Goal: Communication & Community: Answer question/provide support

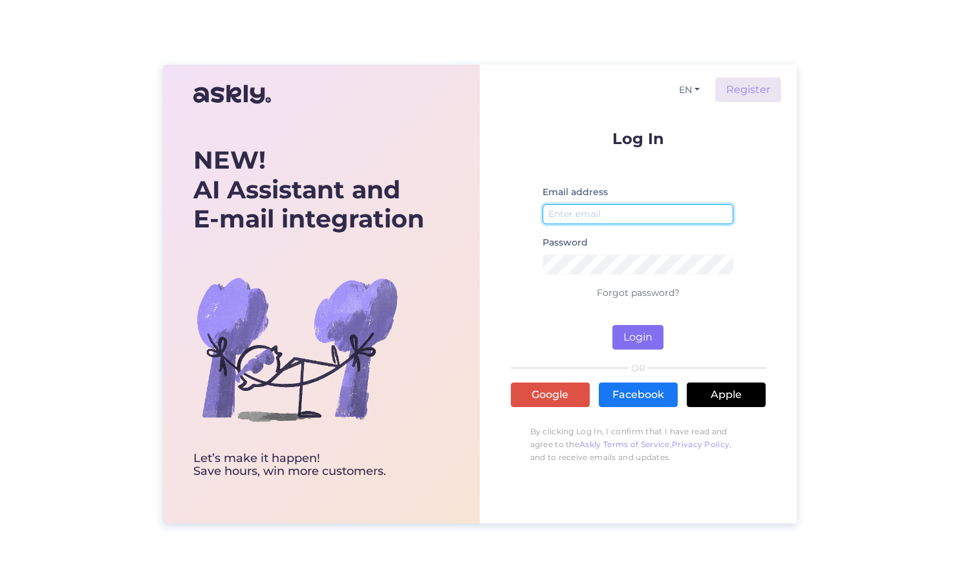
type input "[EMAIL_ADDRESS][DOMAIN_NAME]"
click at [643, 332] on button "Login" at bounding box center [637, 337] width 51 height 25
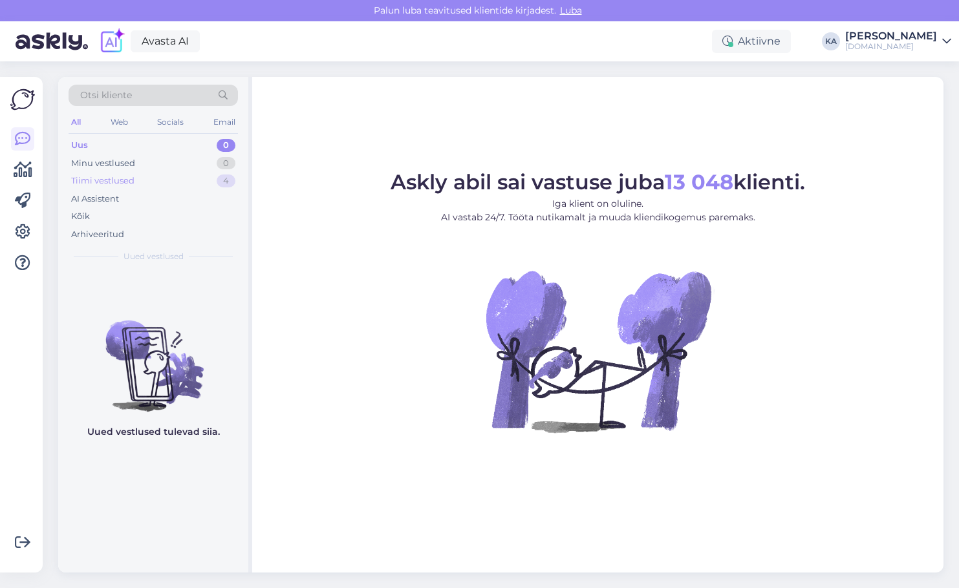
click at [127, 182] on div "Tiimi vestlused" at bounding box center [102, 181] width 63 height 13
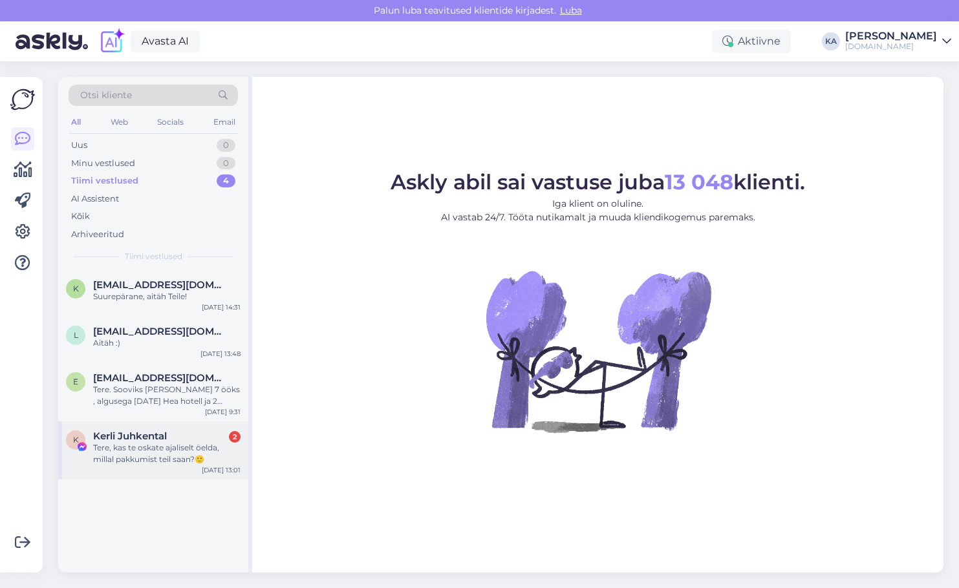
click at [136, 439] on span "Kerli Juhkental" at bounding box center [130, 437] width 74 height 12
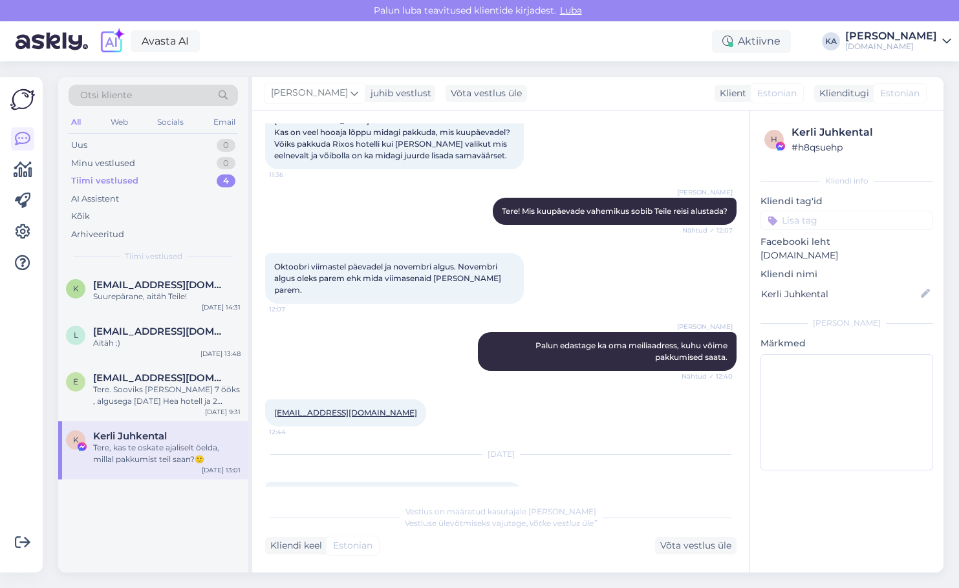
scroll to position [1416, 0]
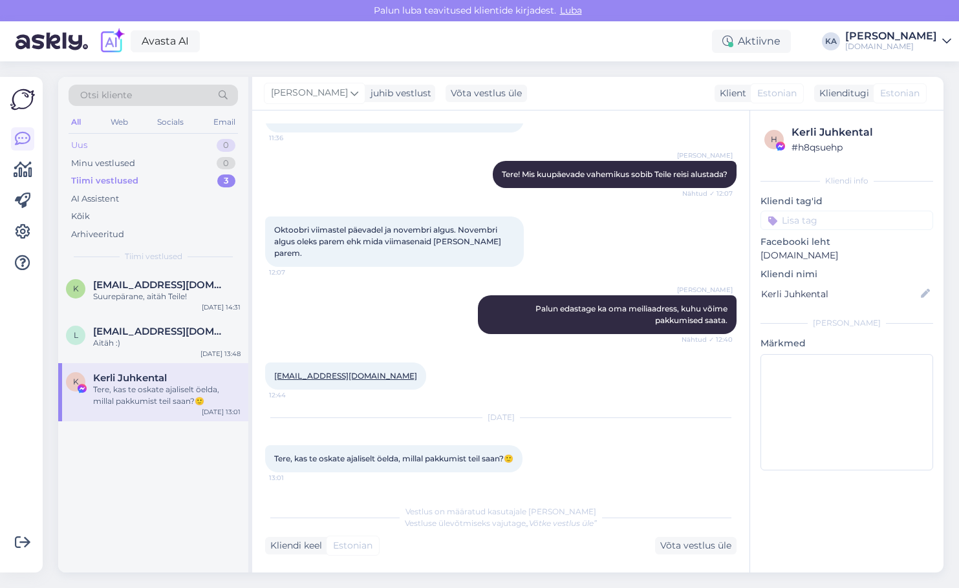
click at [82, 146] on div "Uus" at bounding box center [79, 145] width 16 height 13
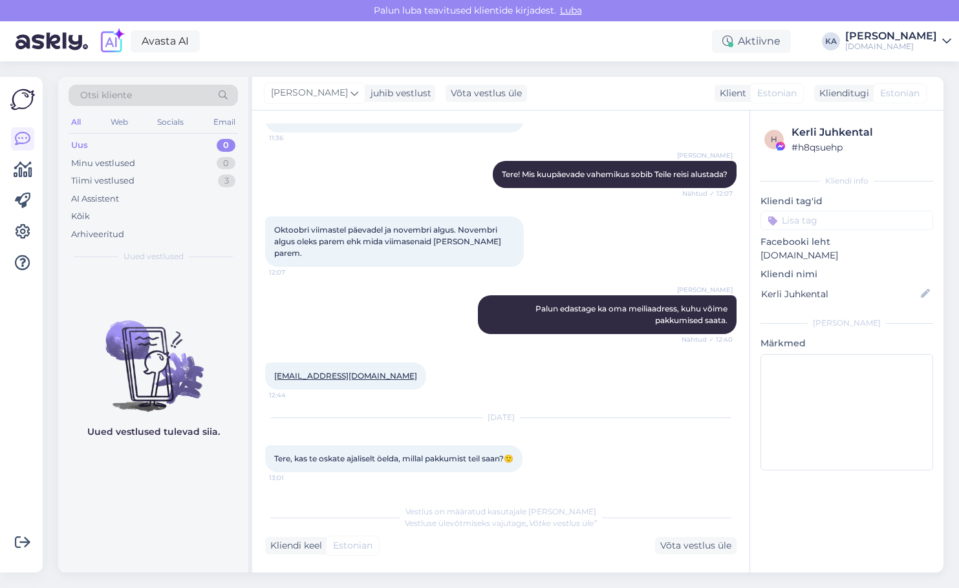
click at [116, 153] on div "Uus 0 Minu vestlused 0 Tiimi vestlused 3 AI Assistent Kõik Arhiveeritud" at bounding box center [153, 189] width 169 height 107
click at [112, 147] on div "Uus 0" at bounding box center [153, 145] width 169 height 18
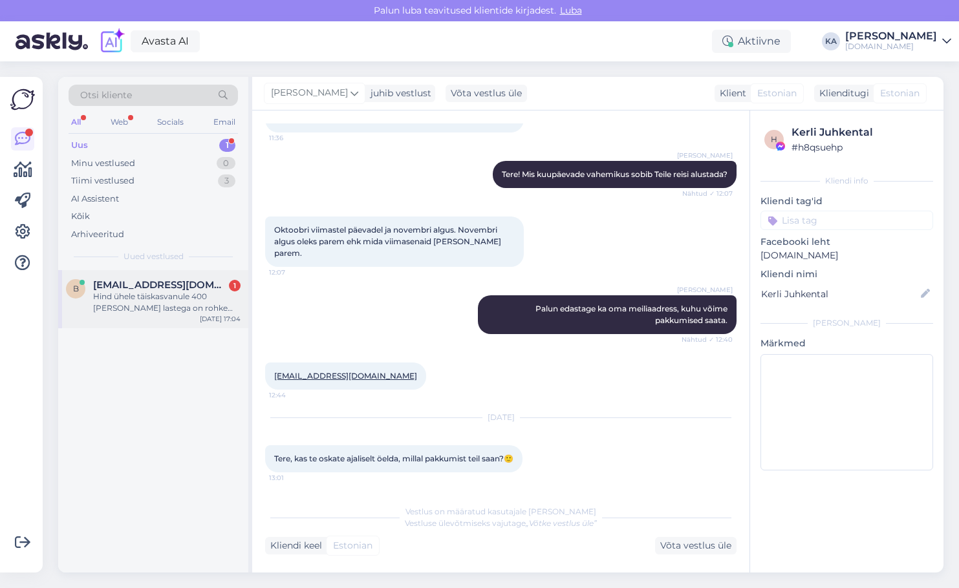
click at [193, 315] on div "B [EMAIL_ADDRESS][DOMAIN_NAME] 1 Hind ühele täiskasvanule 400 [PERSON_NAME] las…" at bounding box center [153, 299] width 190 height 58
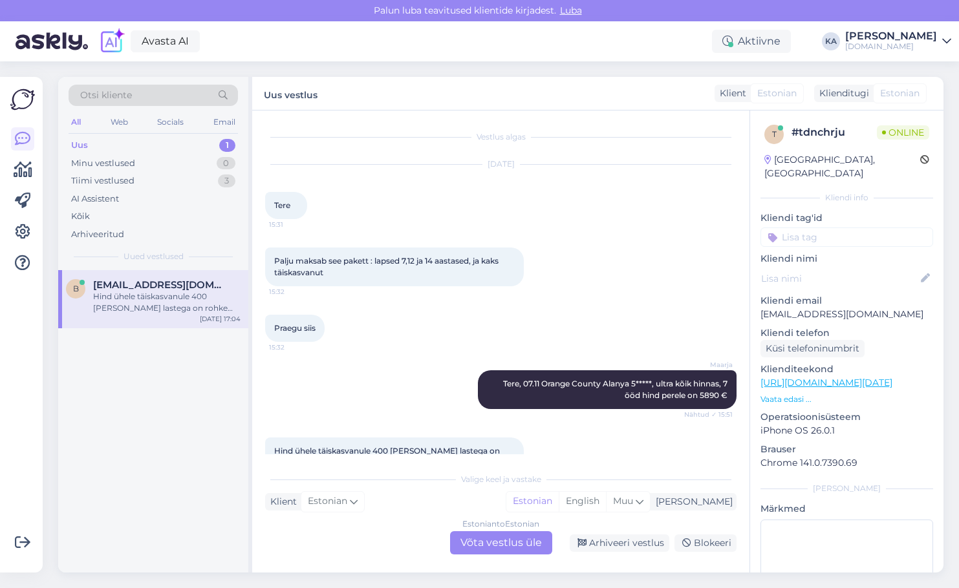
scroll to position [36, 0]
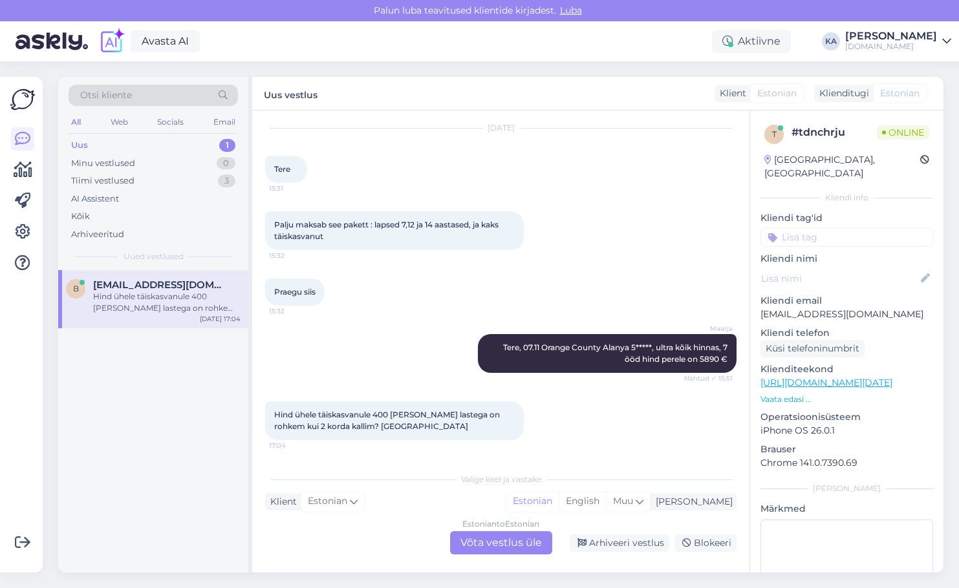
click at [823, 377] on link "[URL][DOMAIN_NAME][DATE]" at bounding box center [826, 383] width 132 height 12
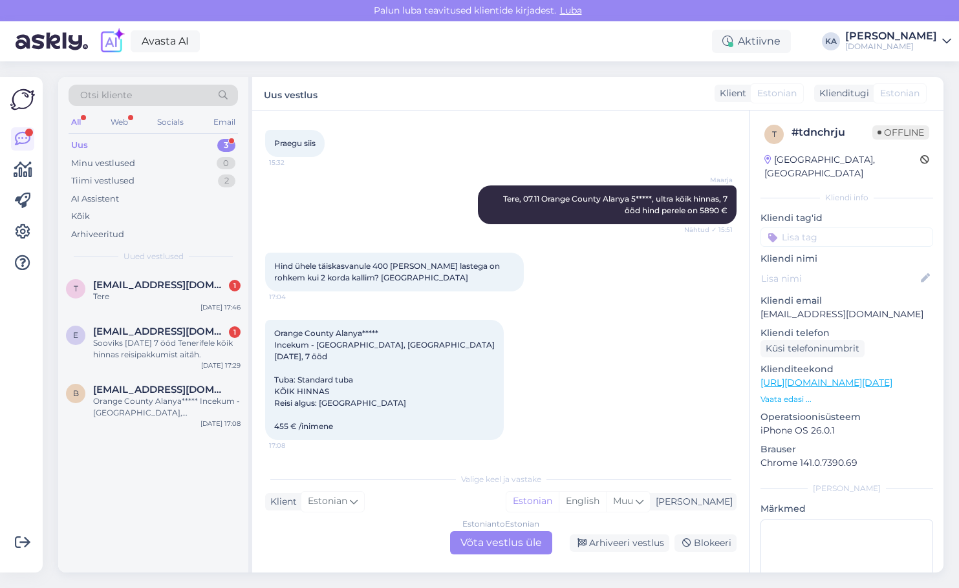
click at [473, 535] on div "Estonian to Estonian Võta vestlus üle" at bounding box center [501, 542] width 102 height 23
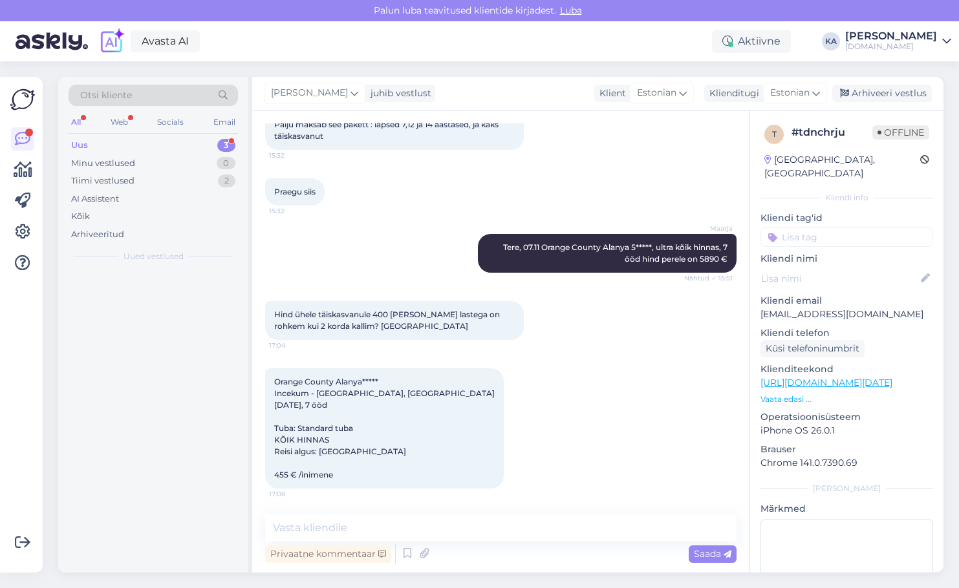
scroll to position [136, 0]
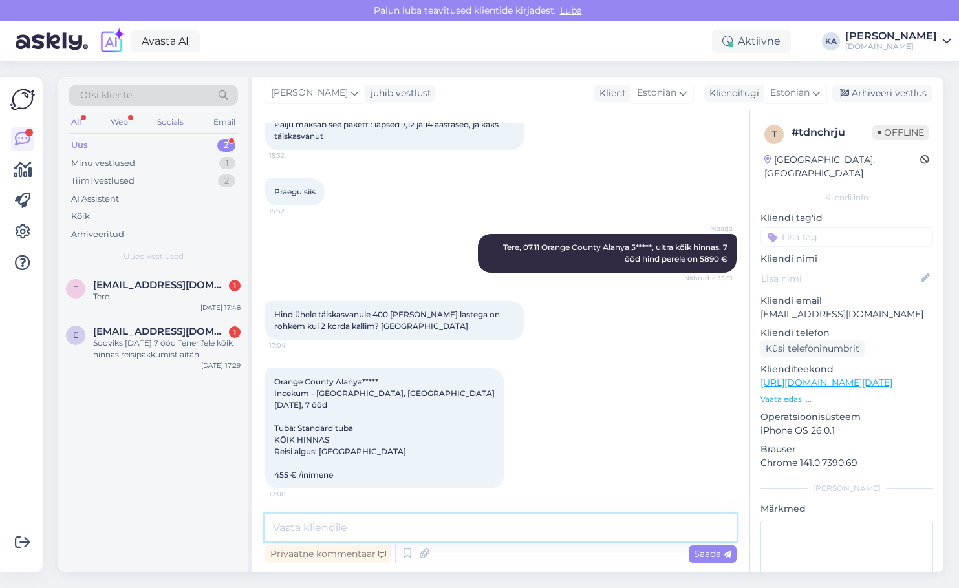
click at [382, 530] on textarea at bounding box center [500, 528] width 471 height 27
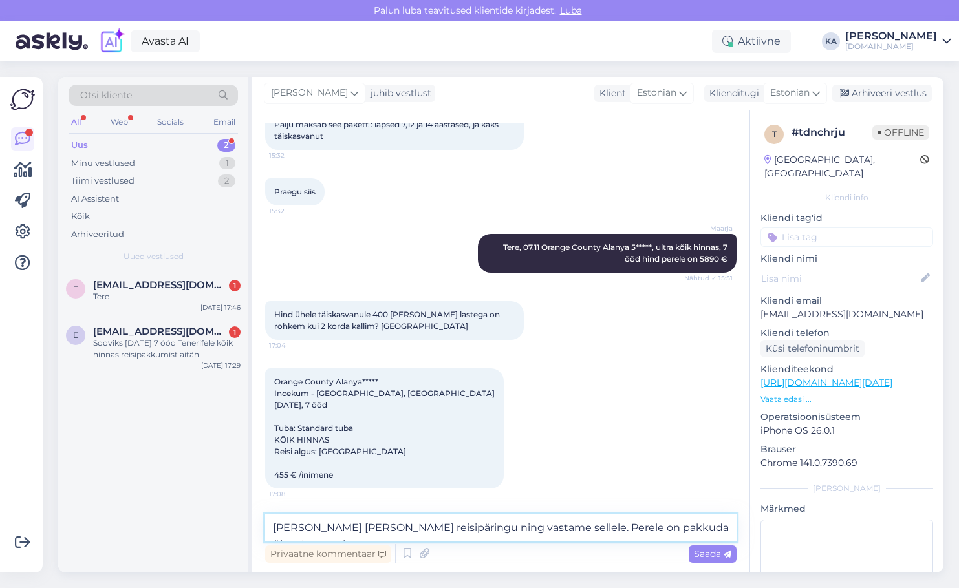
scroll to position [152, 0]
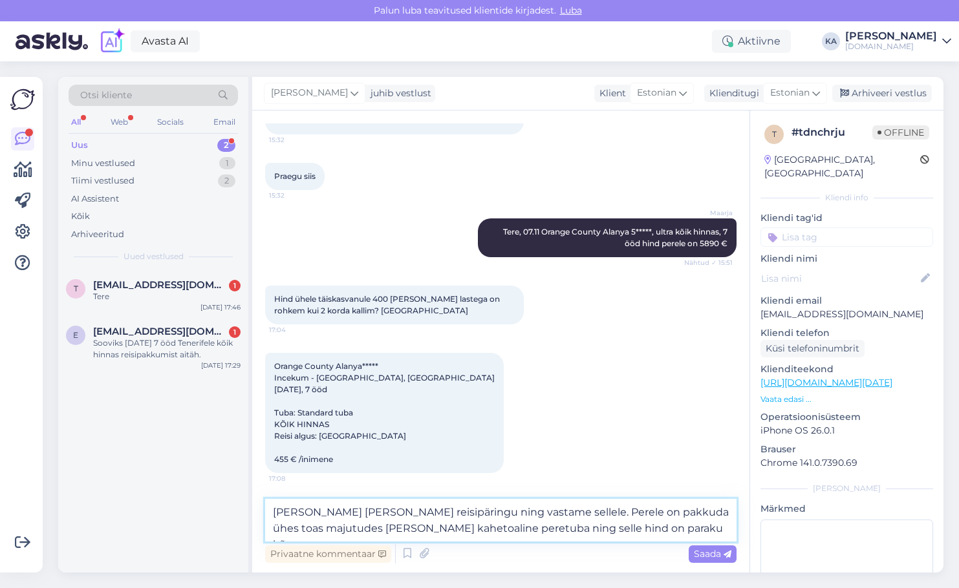
type textarea "[PERSON_NAME] [PERSON_NAME] reisipäringu ning vastame sellele. Perele on pakkud…"
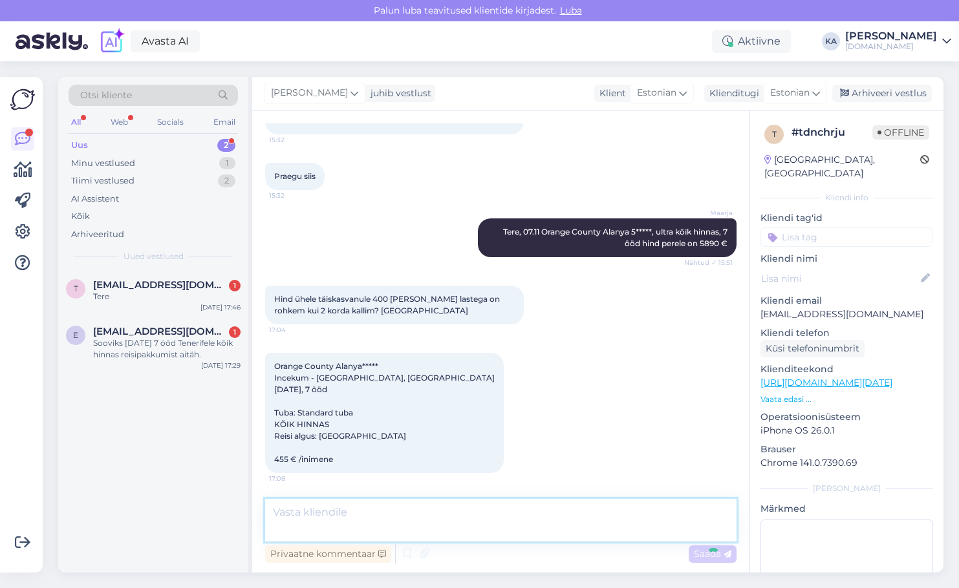
scroll to position [215, 0]
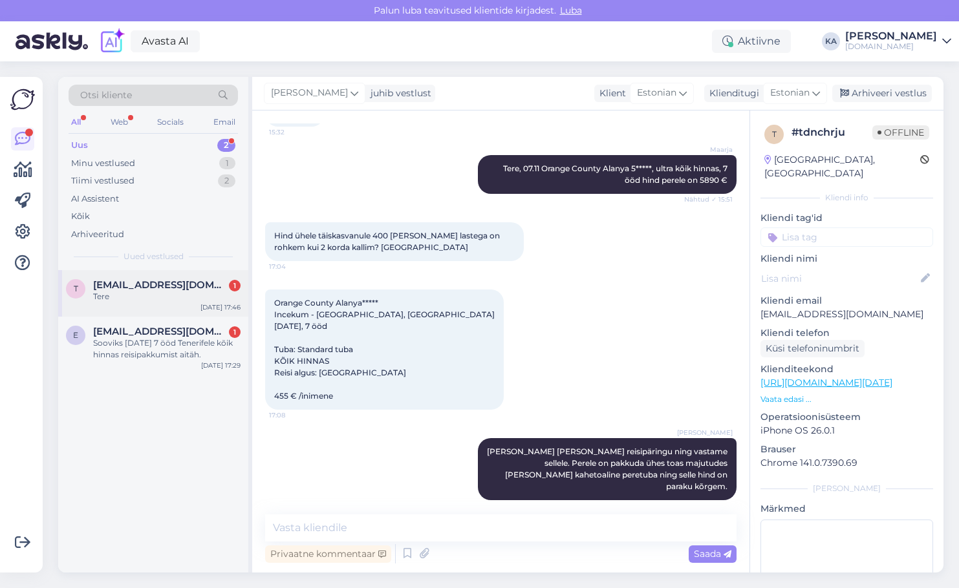
click at [151, 307] on div "t [EMAIL_ADDRESS][DOMAIN_NAME] 1 Tere [DATE] 17:46" at bounding box center [153, 293] width 190 height 47
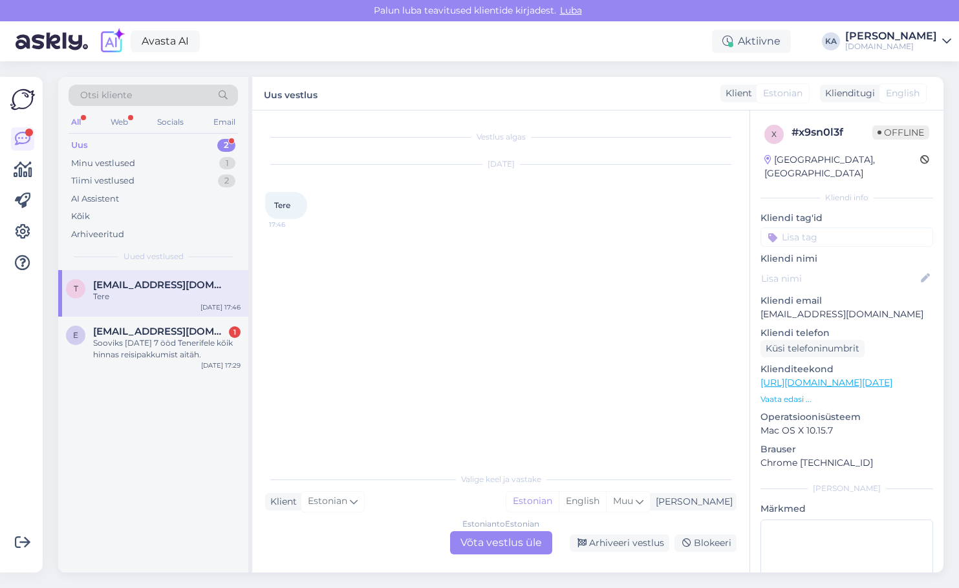
click at [480, 538] on div "Estonian to Estonian Võta vestlus üle" at bounding box center [501, 542] width 102 height 23
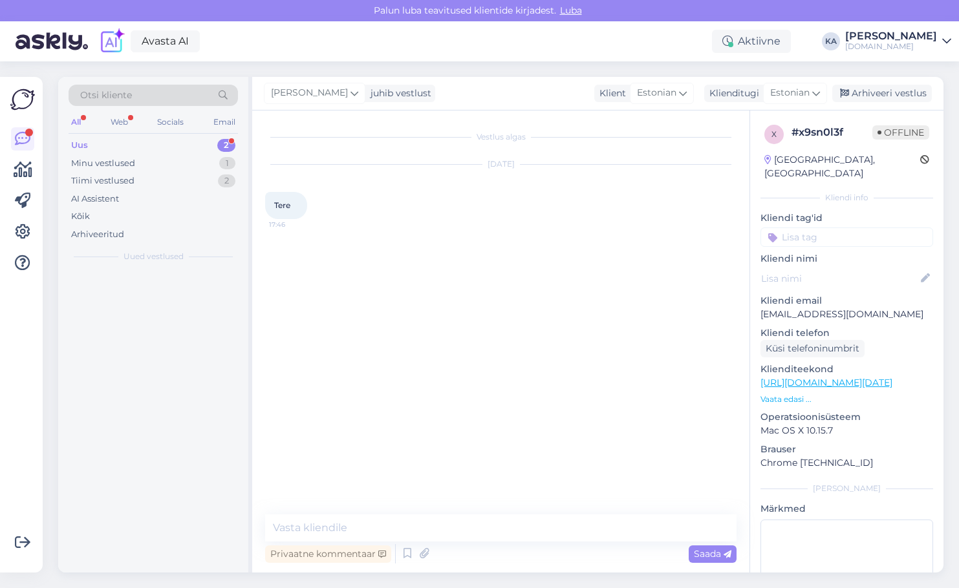
click at [387, 519] on textarea at bounding box center [500, 528] width 471 height 27
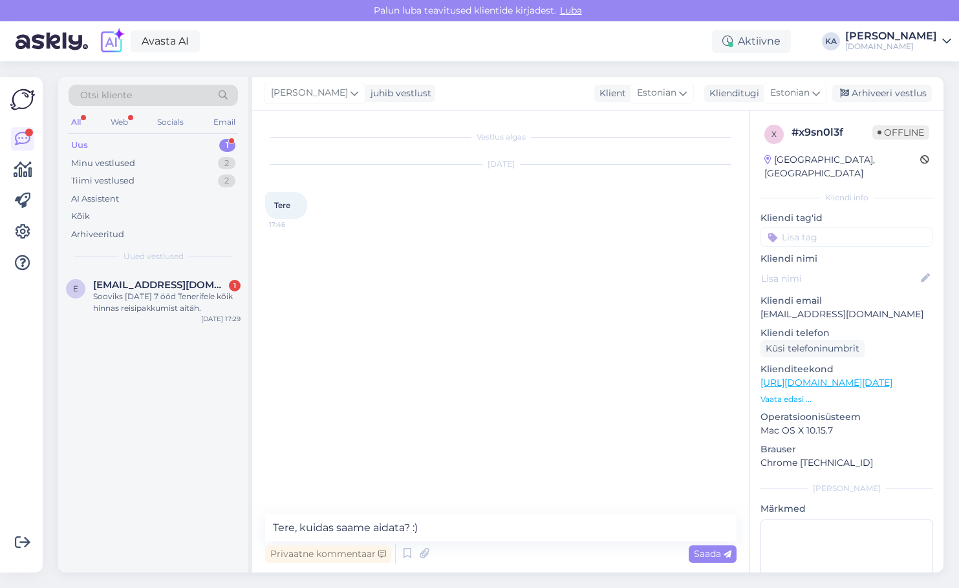
type textarea "Tere, kuidas saame aidata? :)"
click at [90, 320] on div "e [EMAIL_ADDRESS][DOMAIN_NAME] 1 Sooviks [DATE] 7 ööd Tenerifele kõik hinnas re…" at bounding box center [153, 299] width 190 height 58
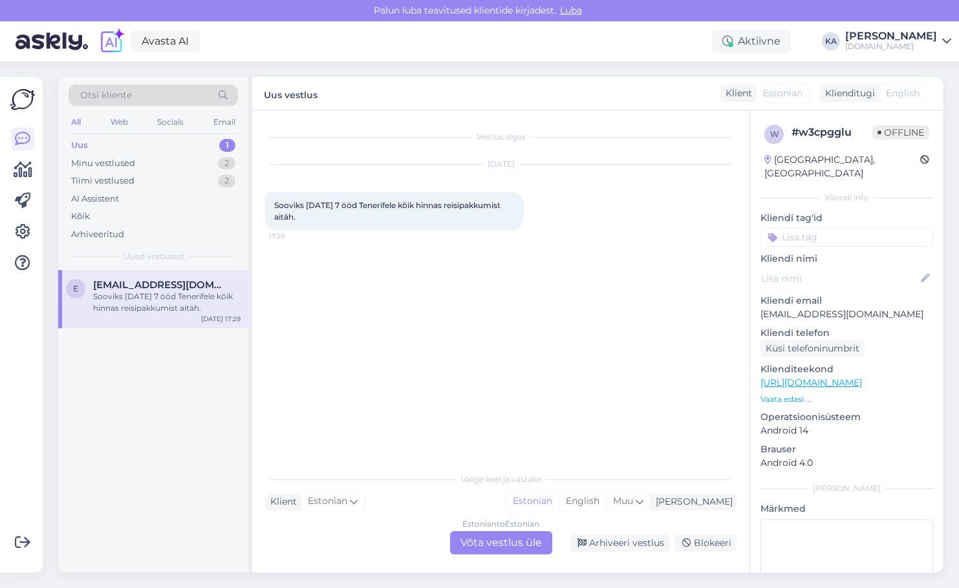
click at [471, 544] on div "Estonian to Estonian Võta vestlus üle" at bounding box center [501, 542] width 102 height 23
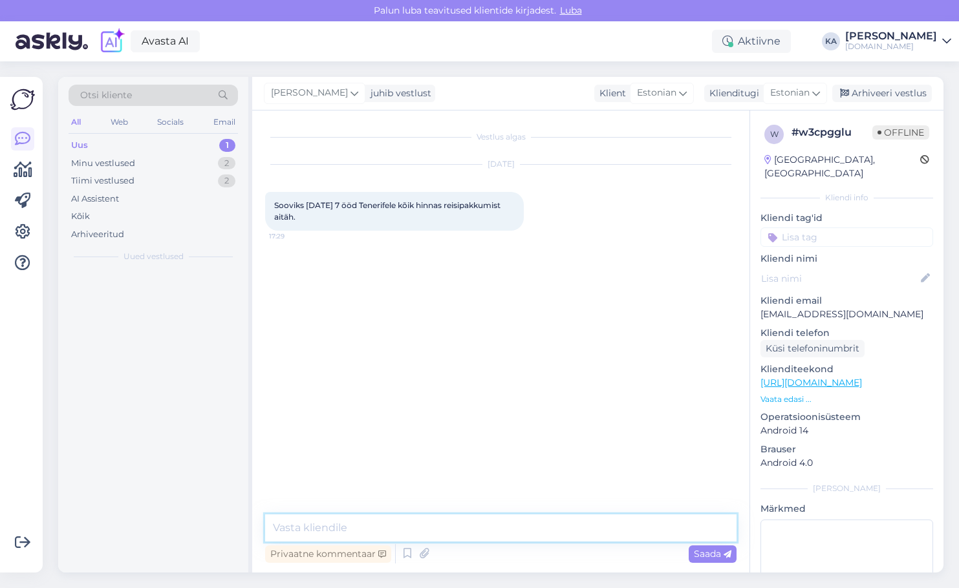
click at [390, 520] on textarea at bounding box center [500, 528] width 471 height 27
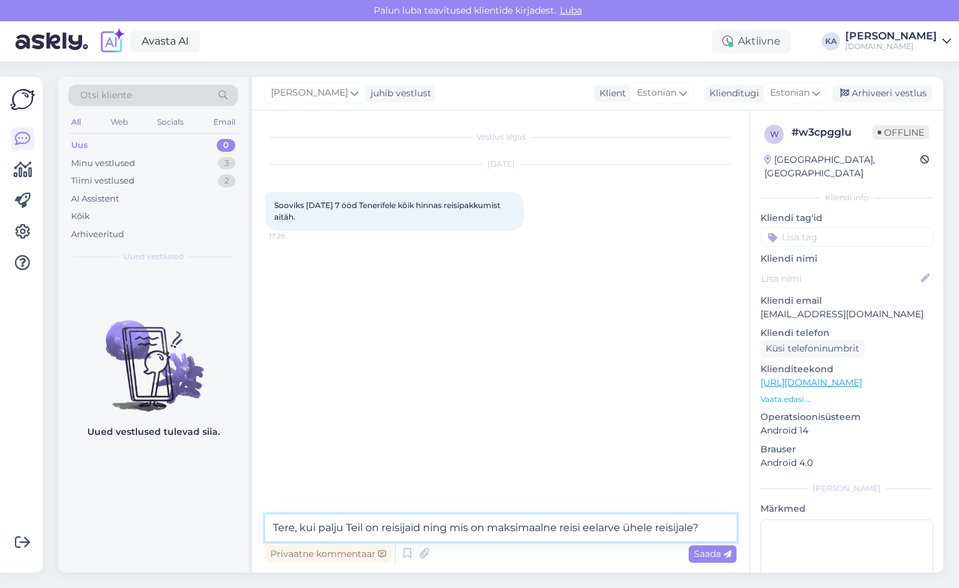
type textarea "Tere, kui palju Teil on reisijaid ning mis on maksimaalne reisi eelarve ühele r…"
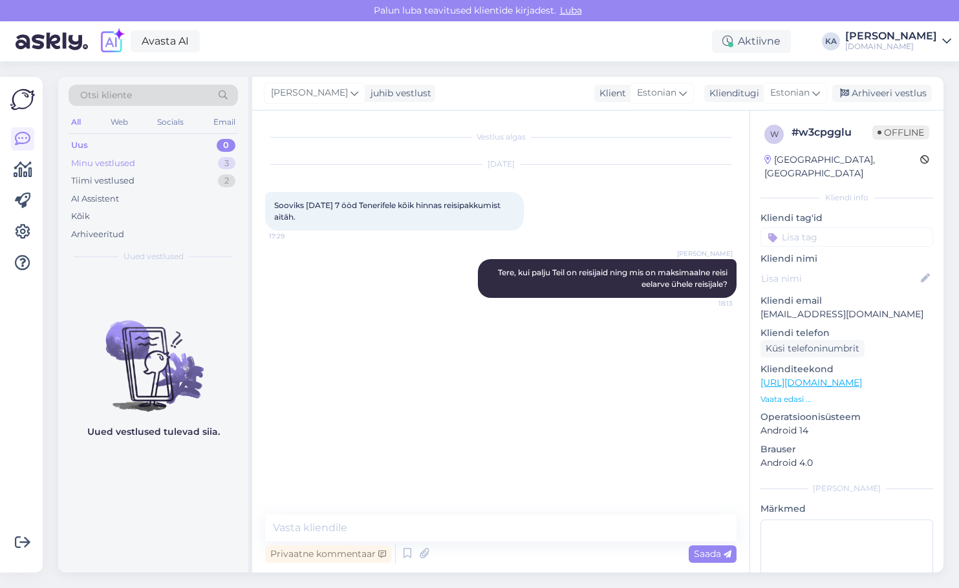
click at [145, 165] on div "Minu vestlused 3" at bounding box center [153, 163] width 169 height 18
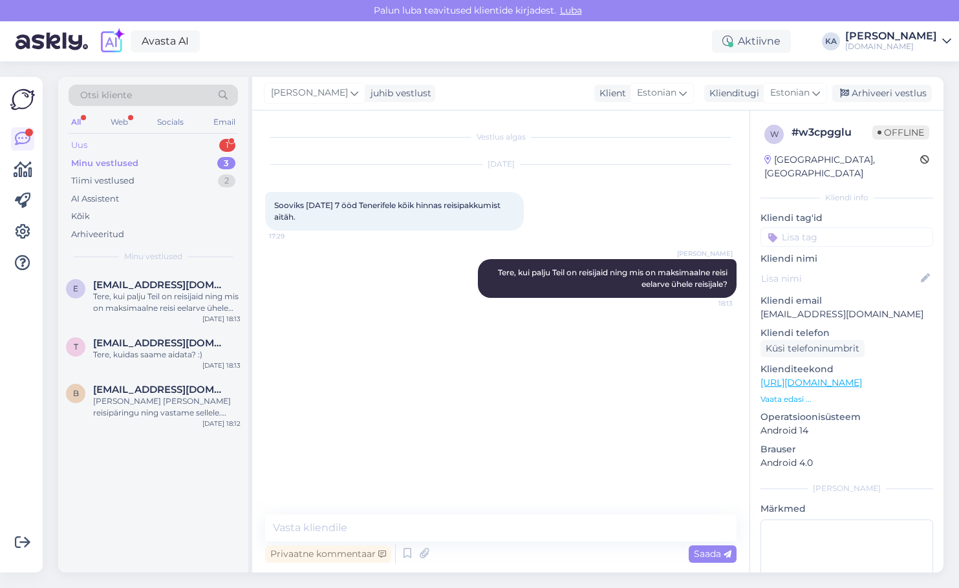
click at [96, 138] on div "Uus 1" at bounding box center [153, 145] width 169 height 18
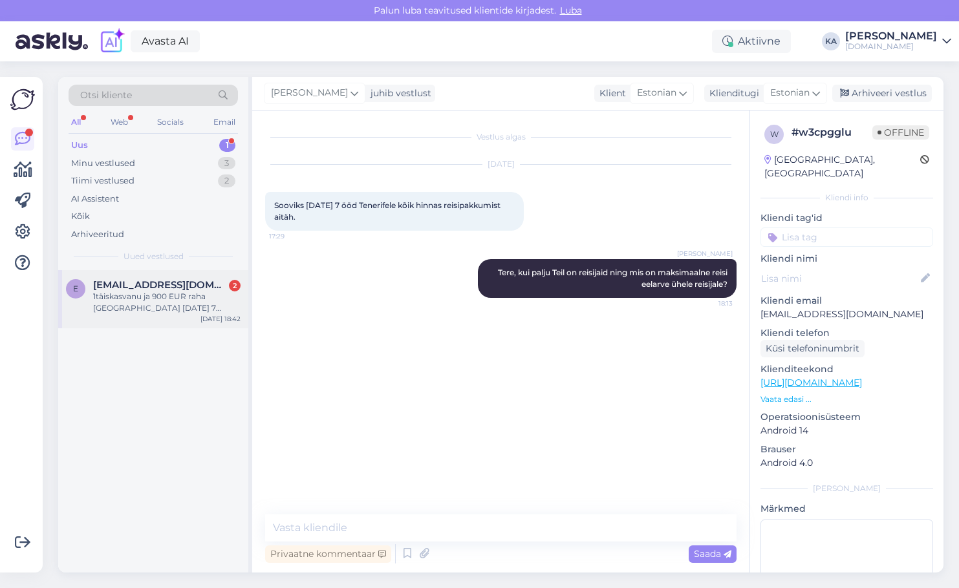
click at [132, 317] on div "e [EMAIL_ADDRESS][DOMAIN_NAME] 2 1täiskasvanu ja 900 EUR raha [GEOGRAPHIC_DATA]…" at bounding box center [153, 299] width 190 height 58
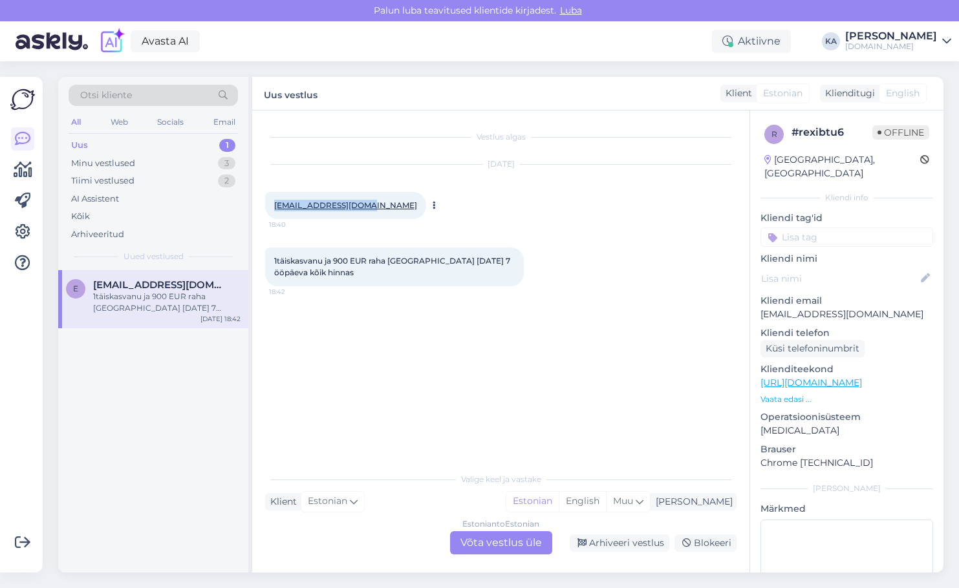
drag, startPoint x: 375, startPoint y: 207, endPoint x: 274, endPoint y: 207, distance: 100.8
click at [274, 207] on div "[EMAIL_ADDRESS][DOMAIN_NAME] 18:40" at bounding box center [345, 205] width 161 height 27
copy link "[EMAIL_ADDRESS][DOMAIN_NAME]"
click at [441, 229] on div "[DATE] [EMAIL_ADDRESS][DOMAIN_NAME] 18:40" at bounding box center [500, 192] width 471 height 83
click at [472, 542] on div "Estonian to Estonian Võta vestlus üle" at bounding box center [501, 542] width 102 height 23
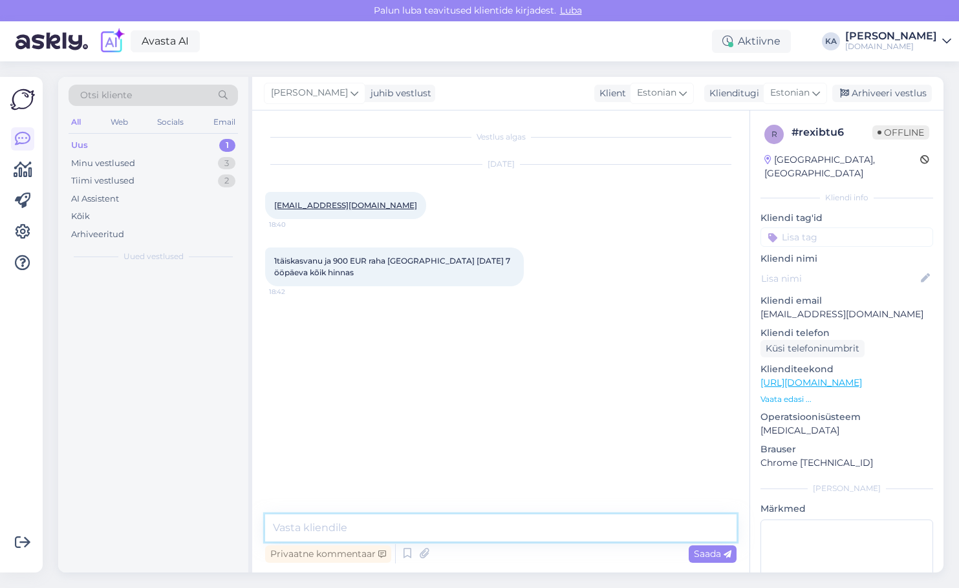
click at [347, 522] on textarea at bounding box center [500, 528] width 471 height 27
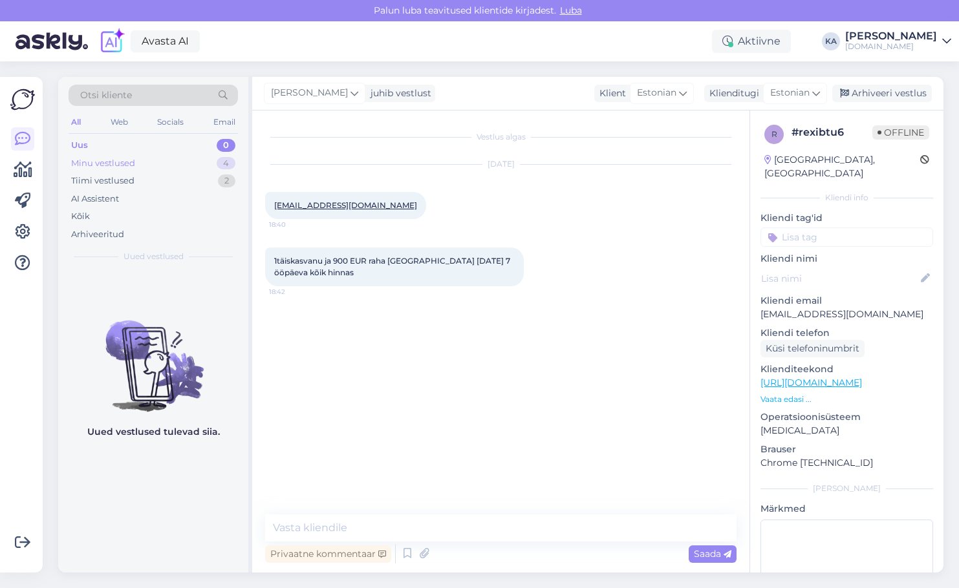
click at [101, 165] on div "Minu vestlused" at bounding box center [103, 163] width 64 height 13
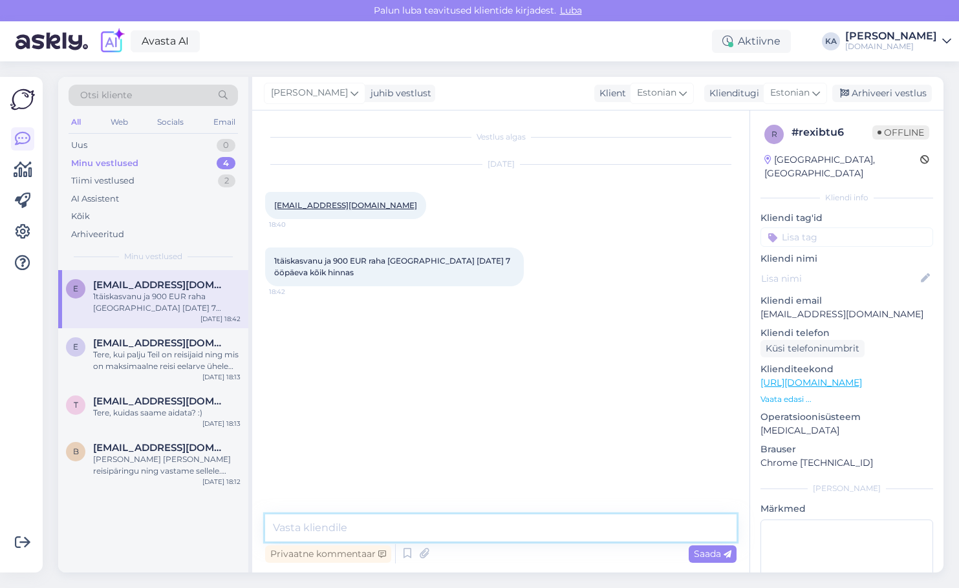
click at [348, 518] on textarea at bounding box center [500, 528] width 471 height 27
type textarea "V"
click at [336, 524] on textarea at bounding box center [500, 528] width 471 height 27
click at [340, 537] on textarea at bounding box center [500, 528] width 471 height 27
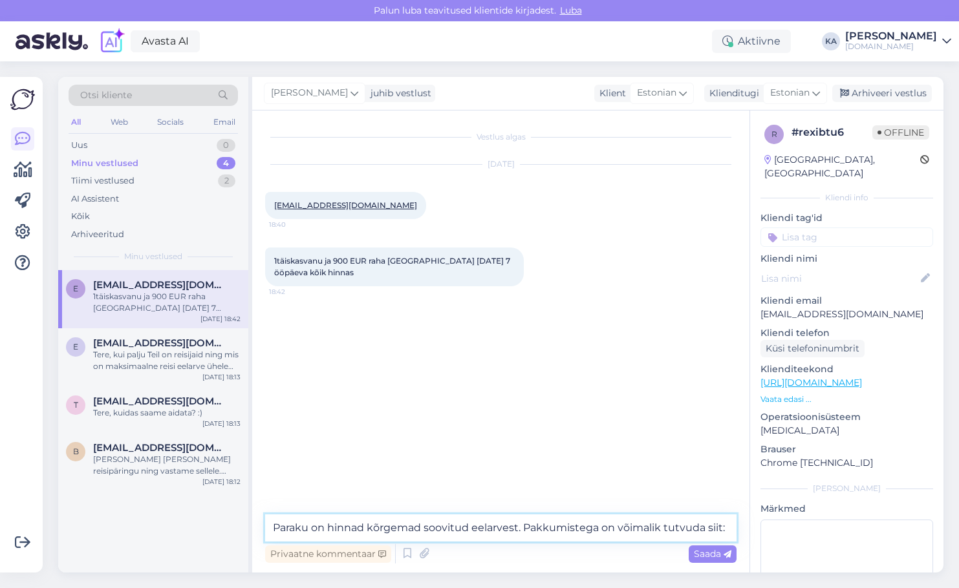
paste textarea "[URL][DOMAIN_NAME]"
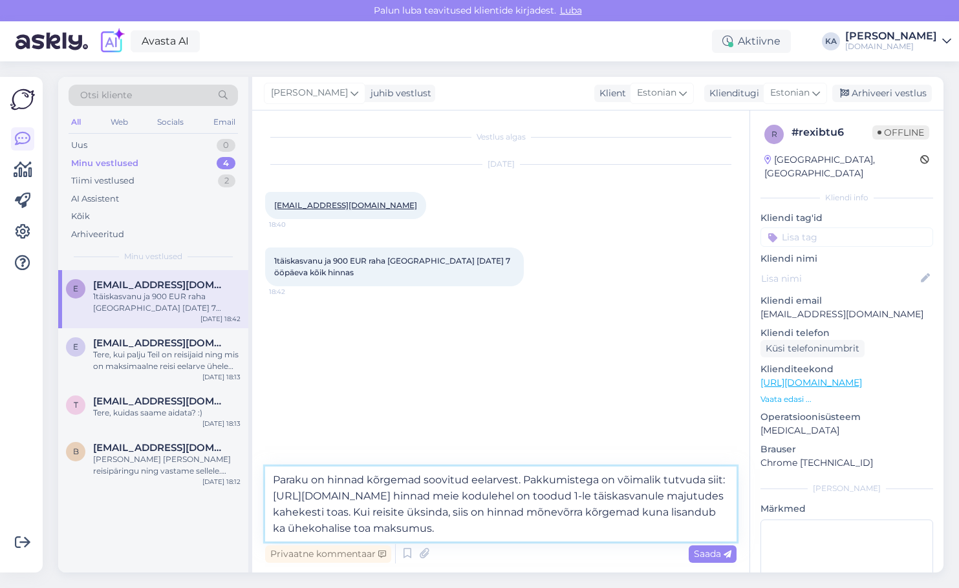
click at [527, 479] on textarea "Paraku on hinnad kõrgemad soovitud eelarvest. Pakkumistega on võimalik tutvuda …" at bounding box center [500, 504] width 471 height 75
click at [613, 526] on textarea "Paraku on hinnad kõrgemad soovitud eelarvest. Kõik hinnas Tenerife pakkumistega…" at bounding box center [500, 504] width 471 height 75
type textarea "Paraku on hinnad kõrgemad soovitud eelarvest. Kõik hinnas Tenerife pakkumistega…"
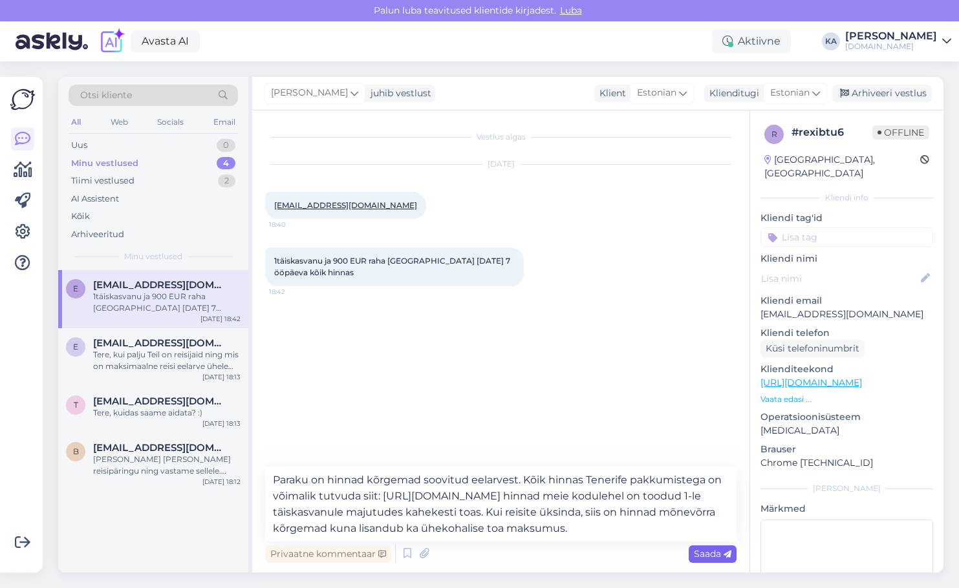
click at [698, 552] on span "Saada" at bounding box center [712, 554] width 37 height 12
